Goal: Navigation & Orientation: Find specific page/section

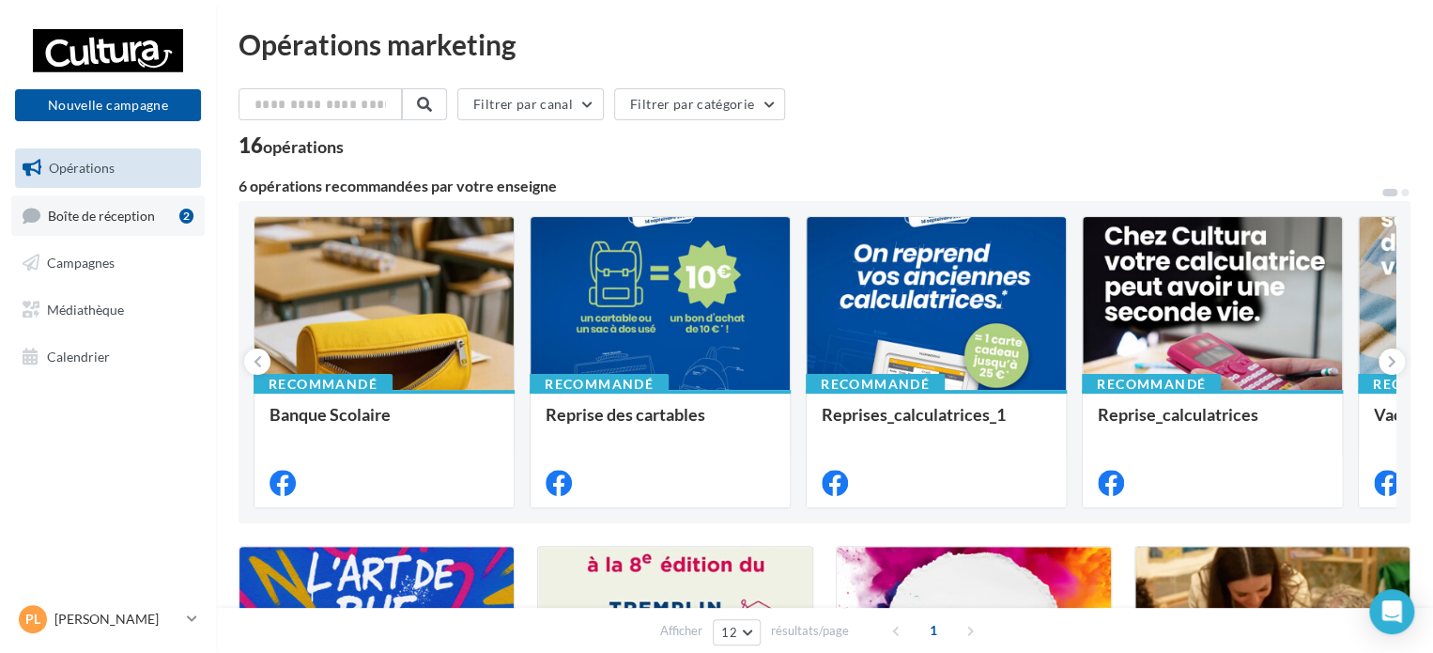
click at [101, 220] on span "Boîte de réception" at bounding box center [101, 215] width 107 height 16
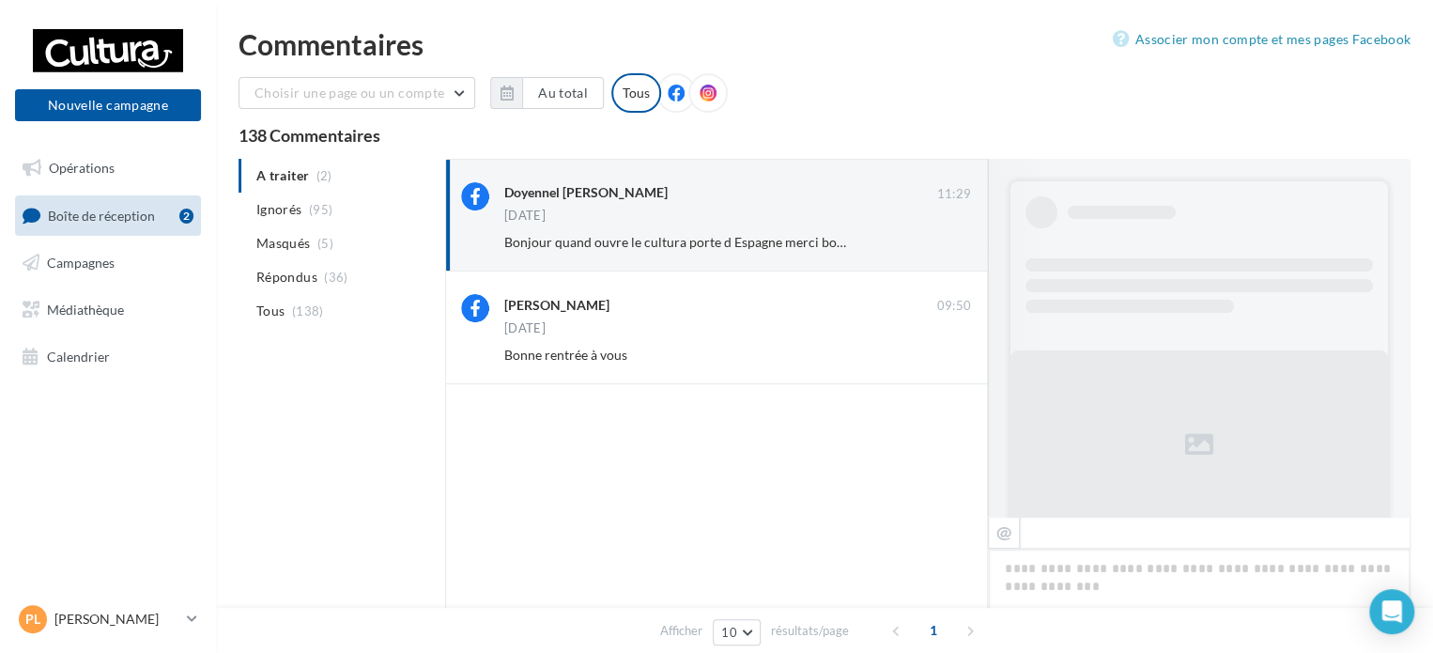
scroll to position [774, 0]
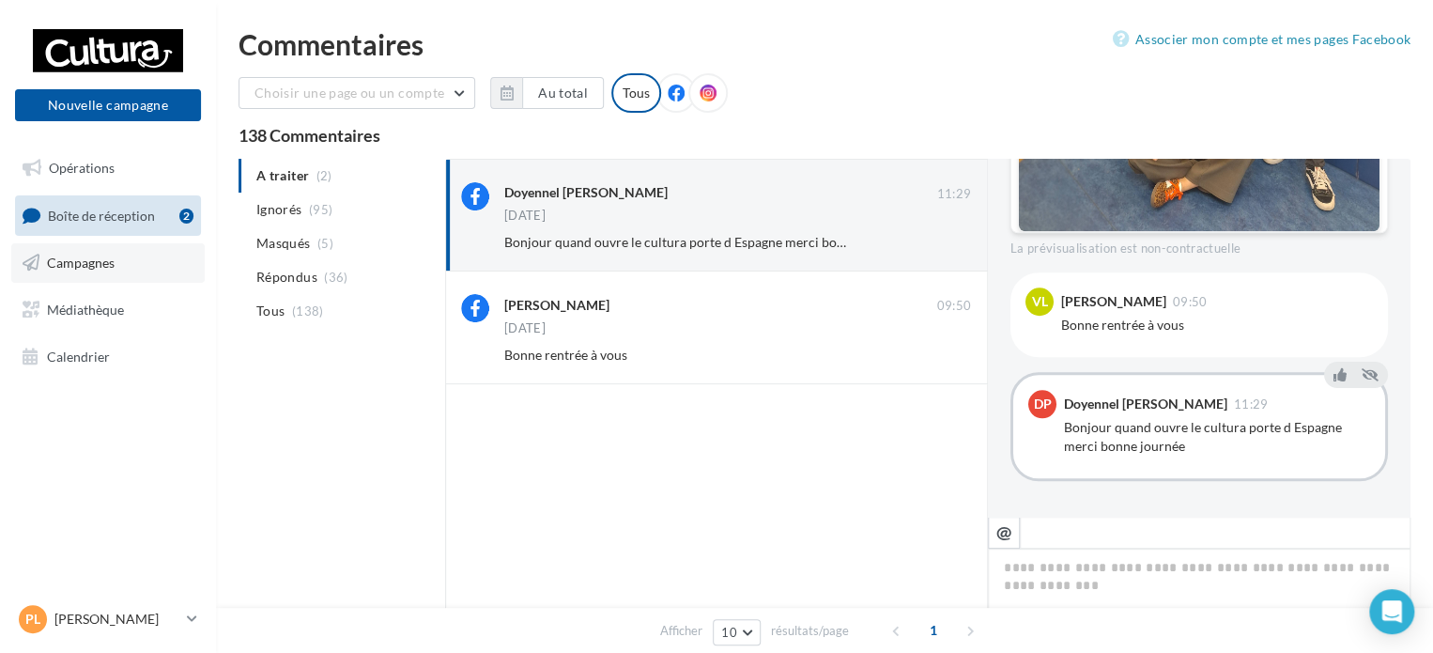
click at [95, 258] on span "Campagnes" at bounding box center [81, 263] width 68 height 16
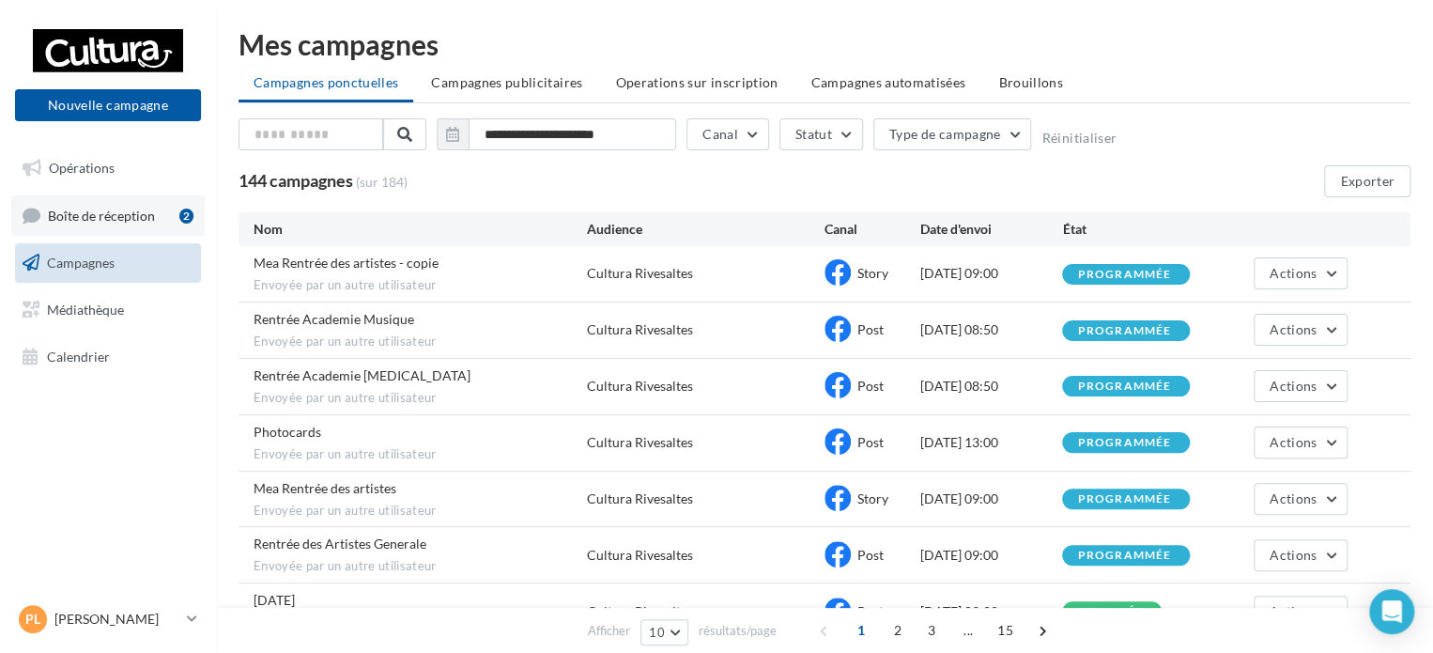
click at [86, 222] on span "Boîte de réception" at bounding box center [101, 215] width 107 height 16
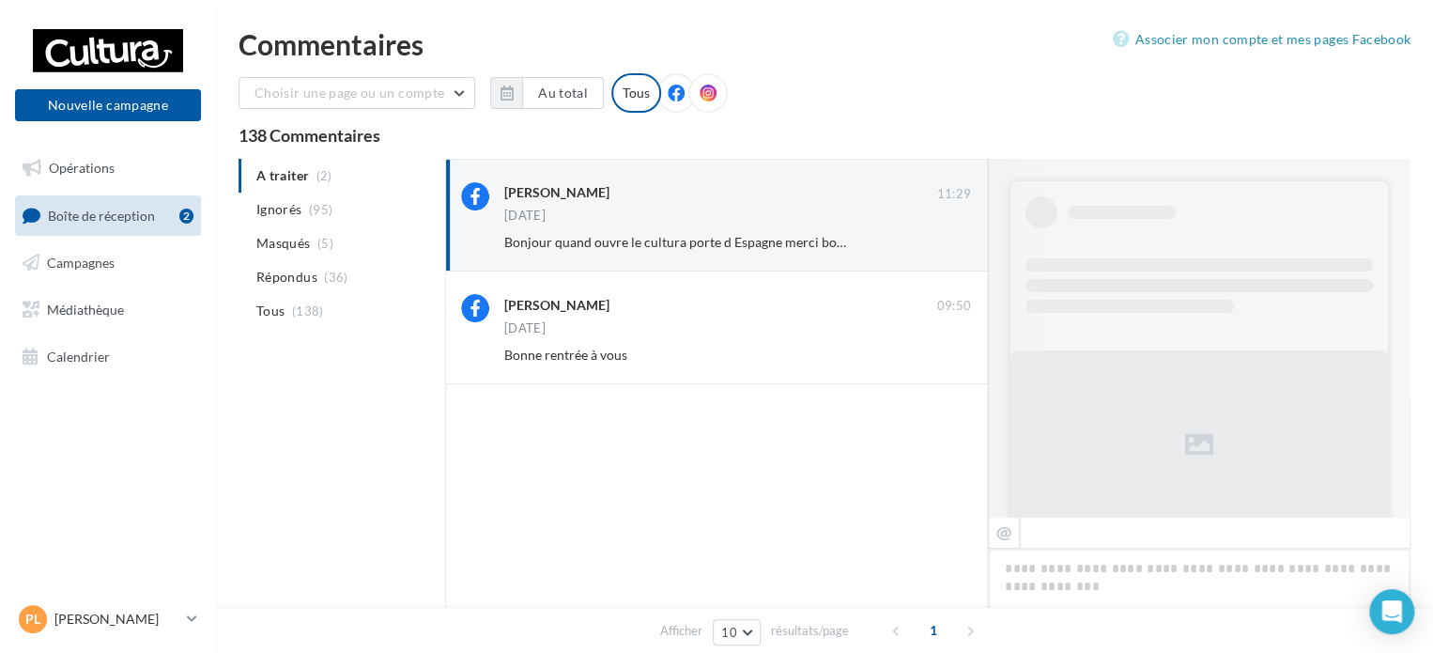
scroll to position [774, 0]
